Goal: Check status

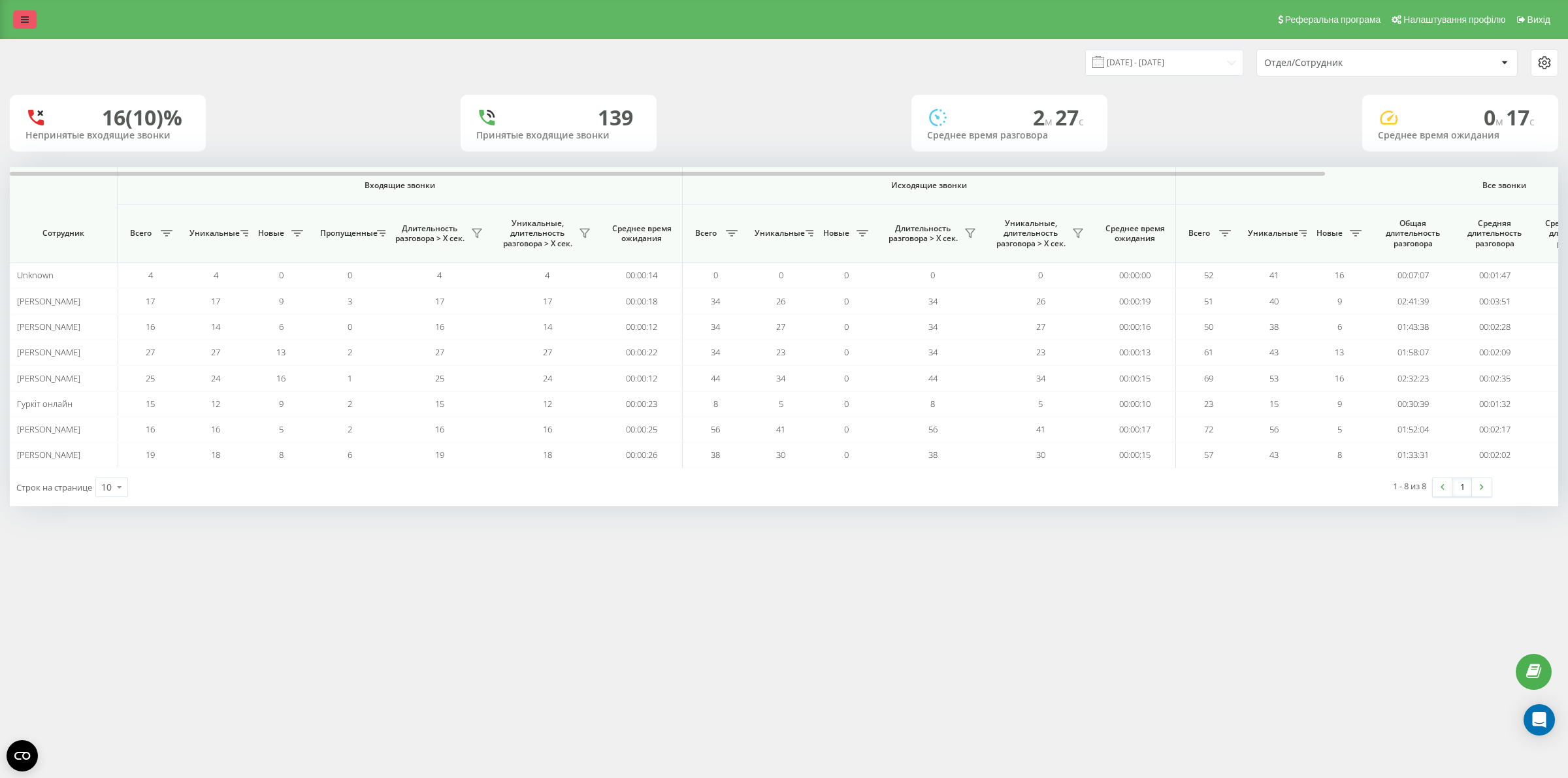
click at [25, 17] on icon at bounding box center [24, 19] width 8 height 9
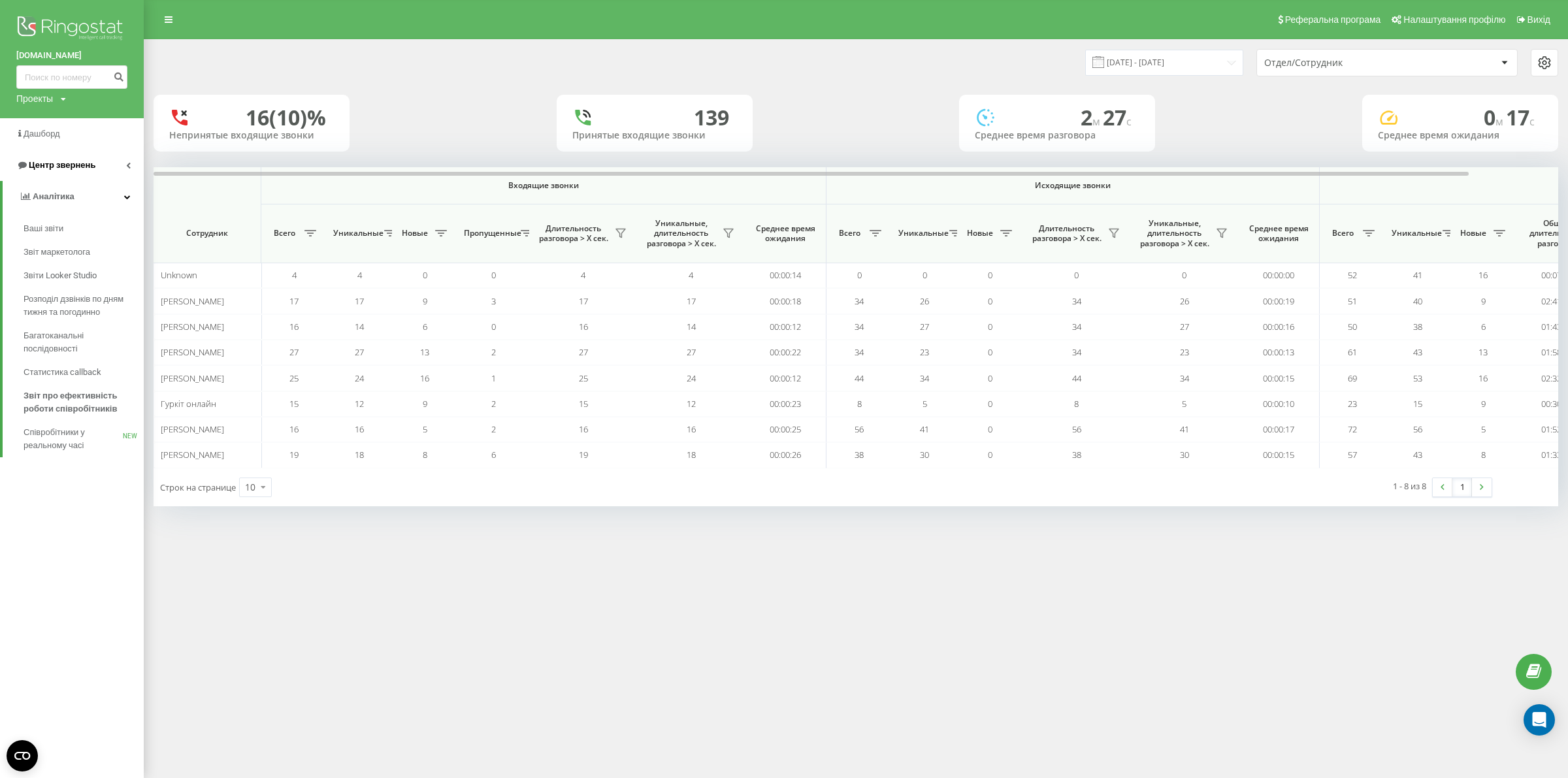
click at [47, 166] on span "Центр звернень" at bounding box center [61, 165] width 66 height 10
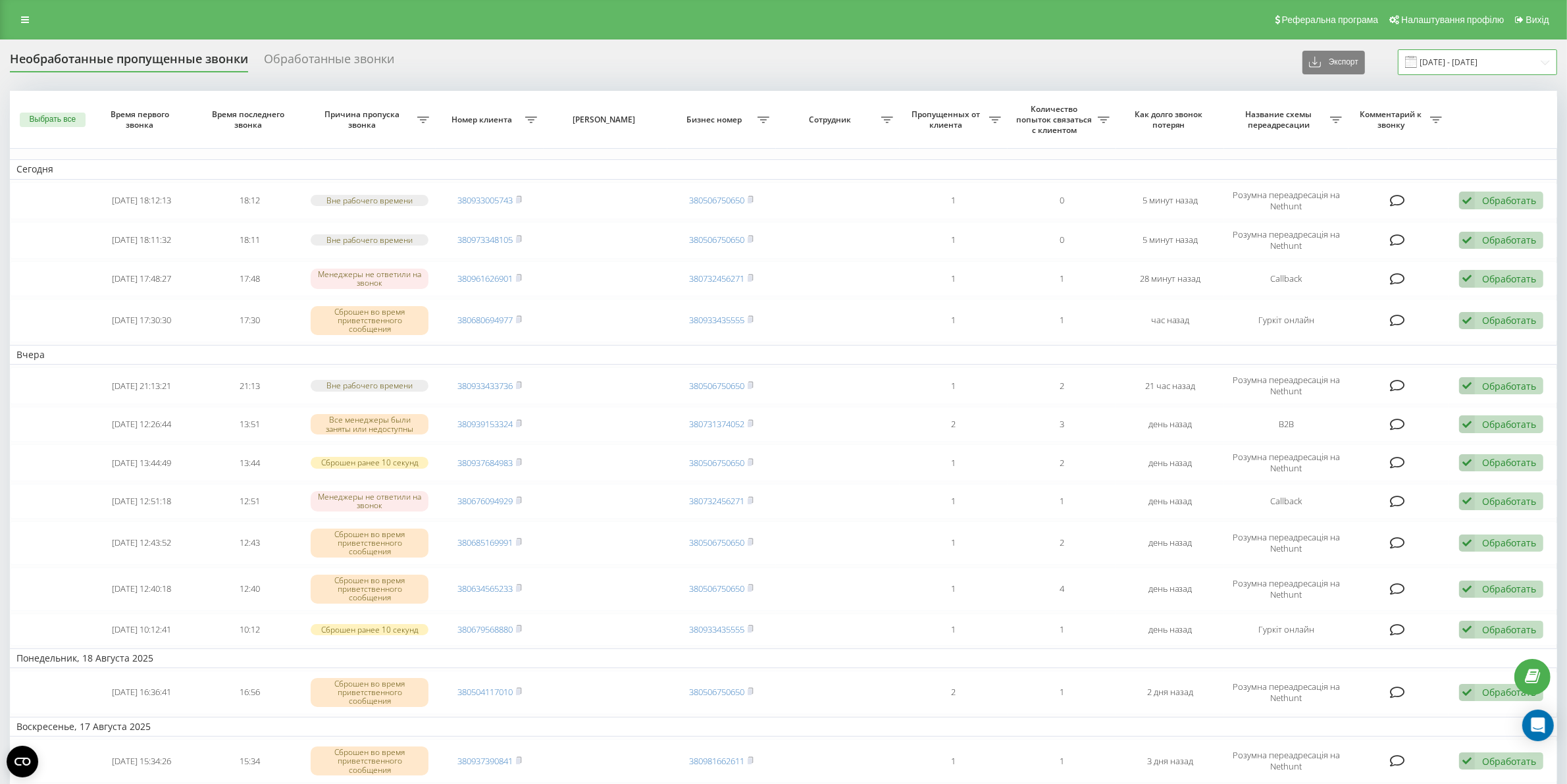
click at [1528, 61] on input "20.07.2025 - 20.08.2025" at bounding box center [1477, 63] width 159 height 26
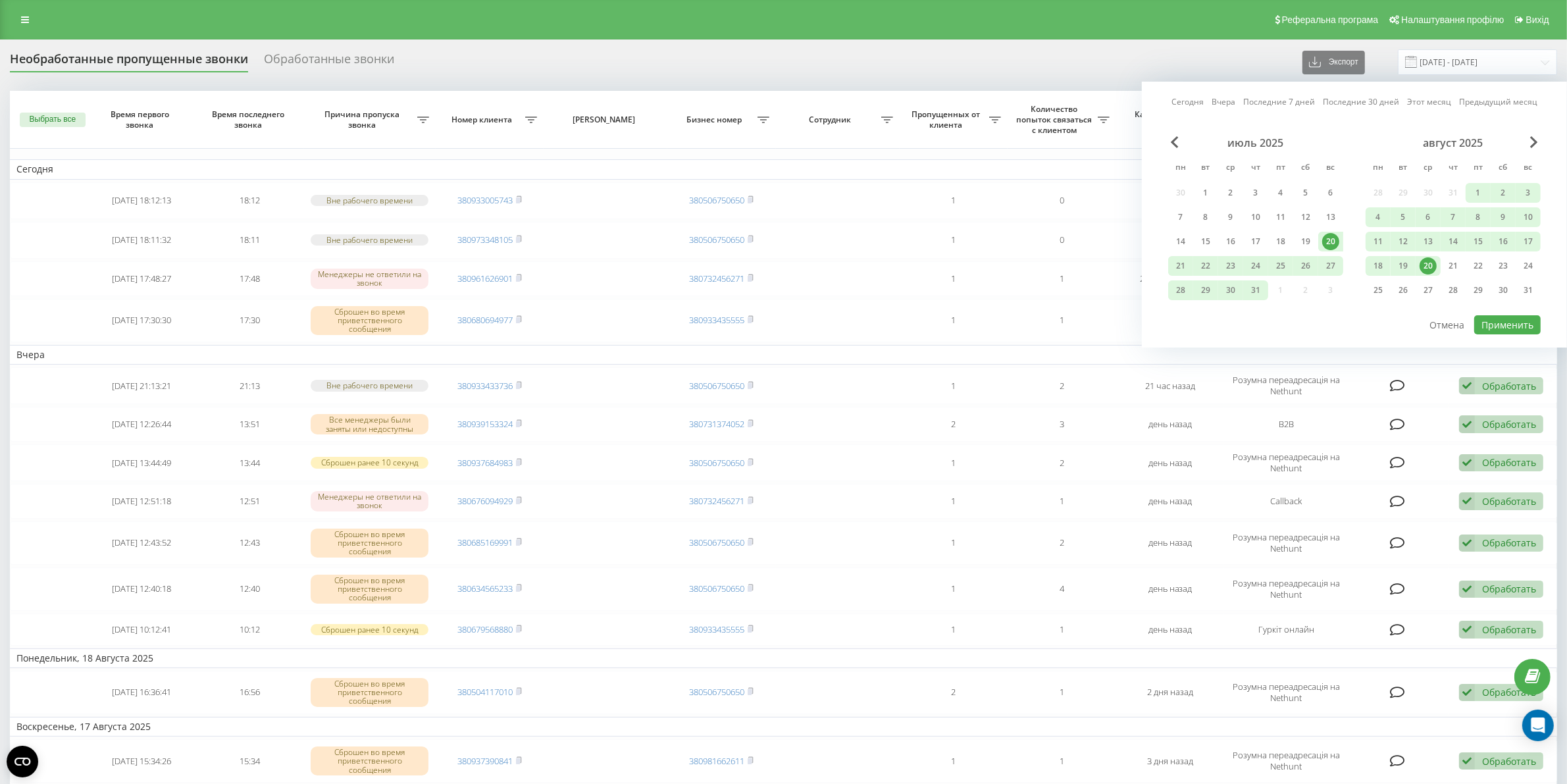
click at [1432, 262] on div "20" at bounding box center [1428, 266] width 17 height 17
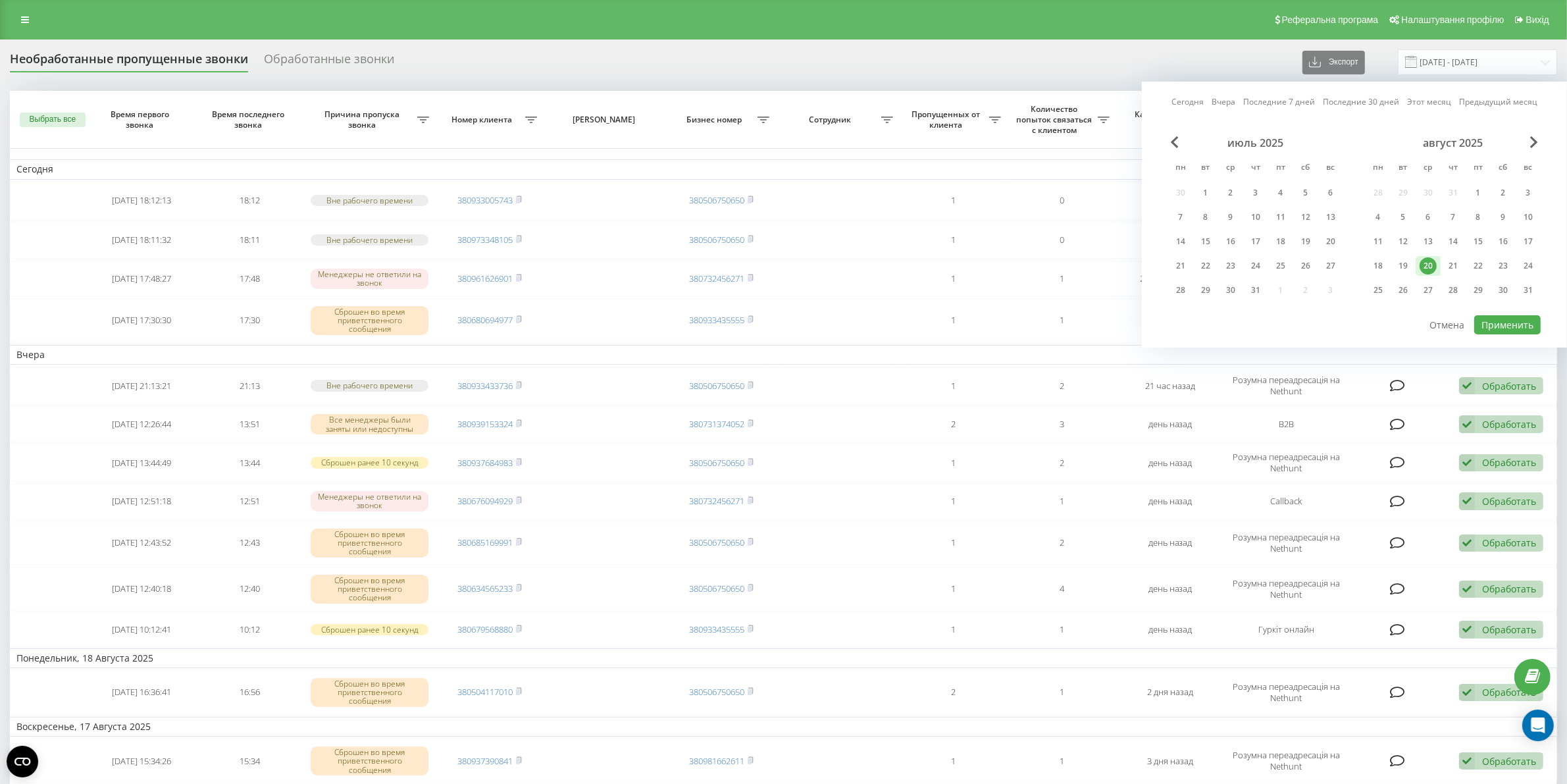
click at [1432, 262] on div "20" at bounding box center [1428, 266] width 17 height 17
click at [1521, 322] on button "Применить" at bounding box center [1507, 324] width 66 height 19
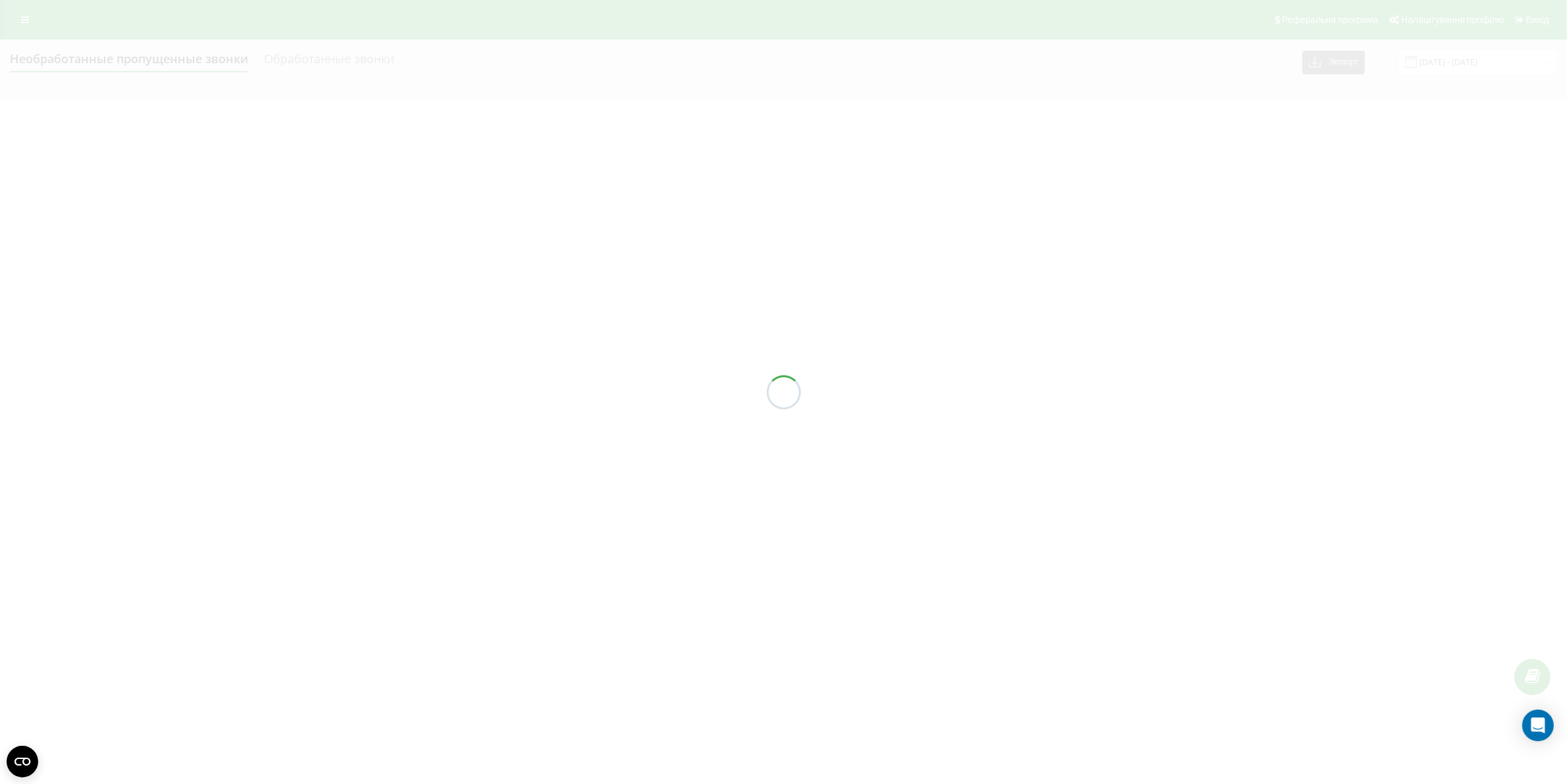
type input "[DATE] - [DATE]"
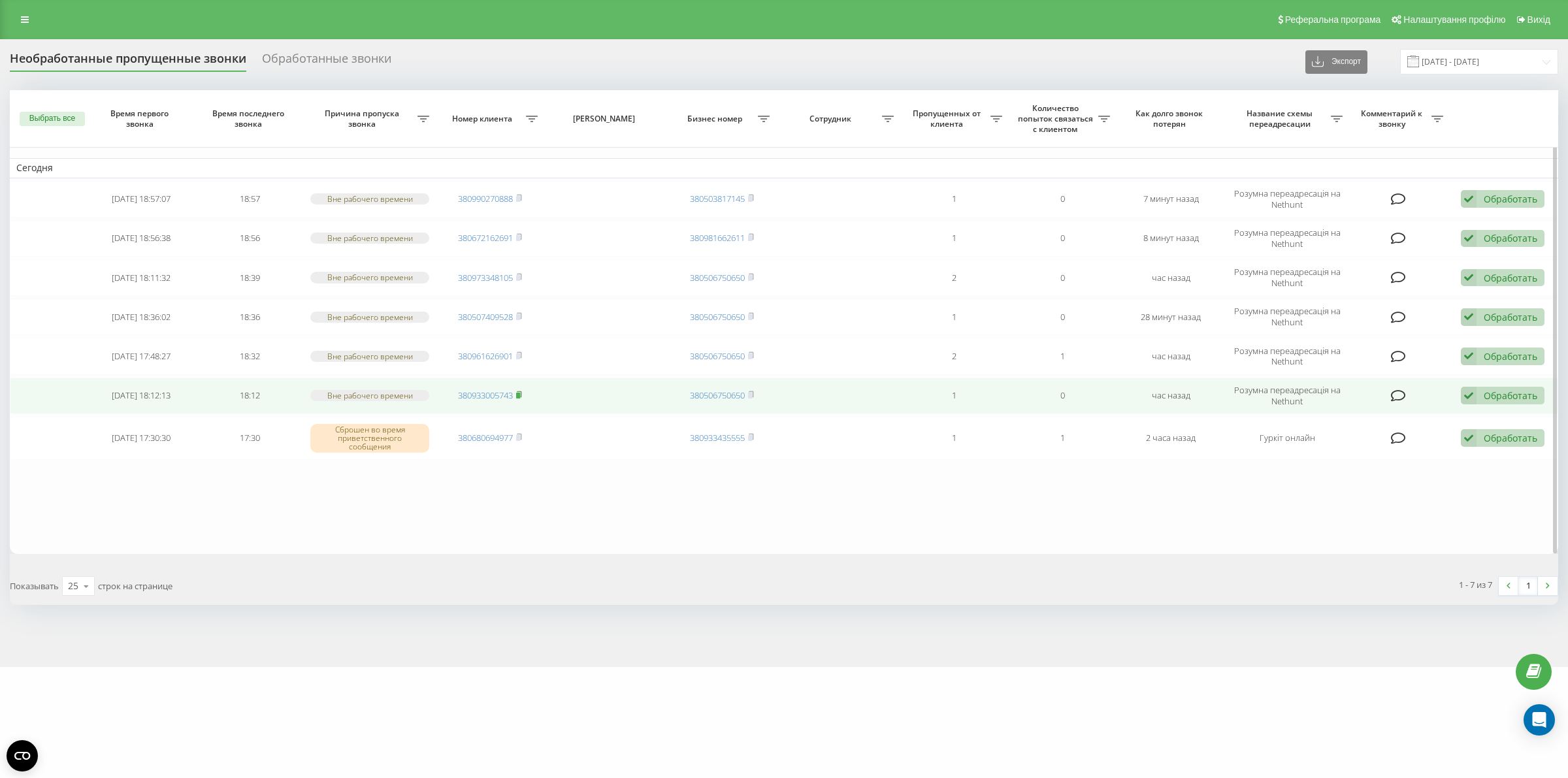
click at [518, 395] on rect at bounding box center [518, 395] width 4 height 6
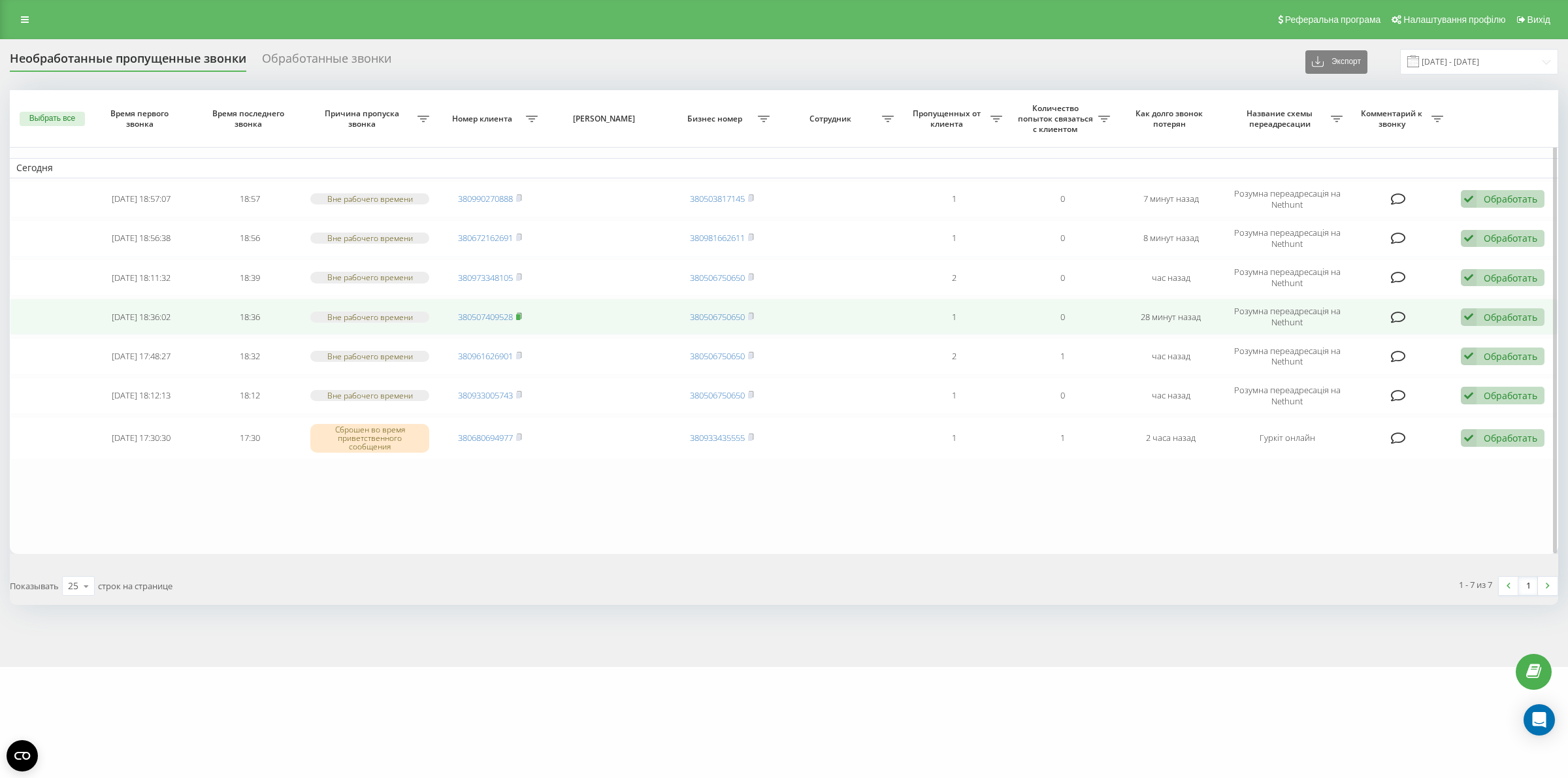
click at [520, 315] on rect at bounding box center [518, 317] width 4 height 6
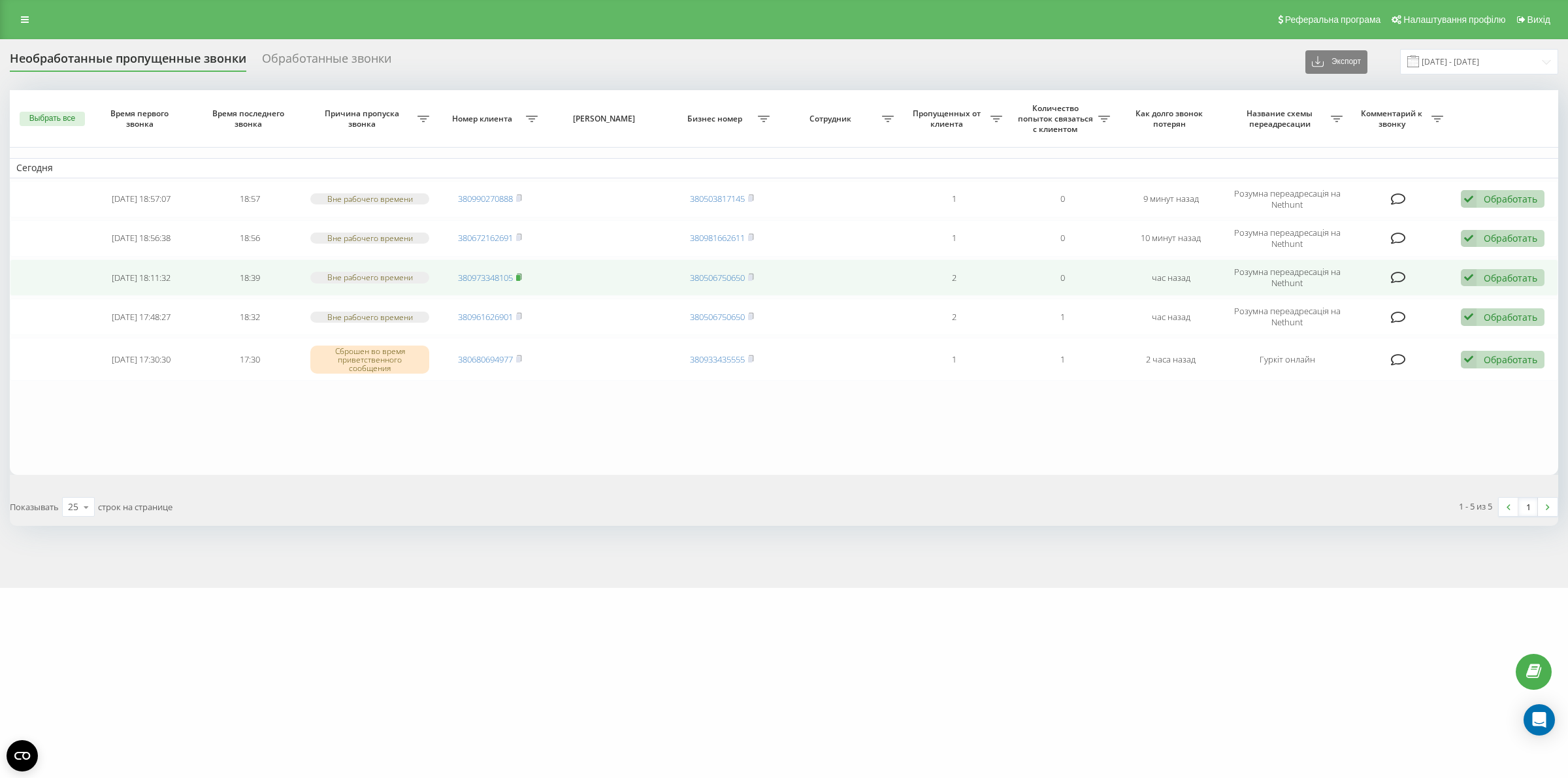
click at [519, 278] on rect at bounding box center [518, 278] width 4 height 6
click at [520, 273] on icon at bounding box center [519, 276] width 6 height 8
